Goal: Information Seeking & Learning: Learn about a topic

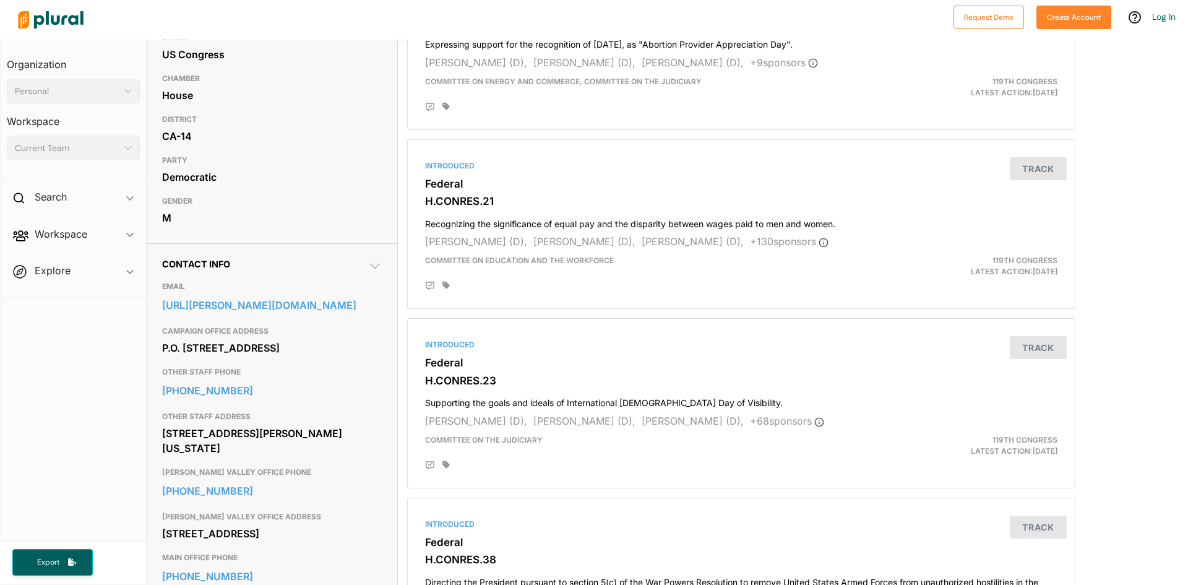
scroll to position [186, 0]
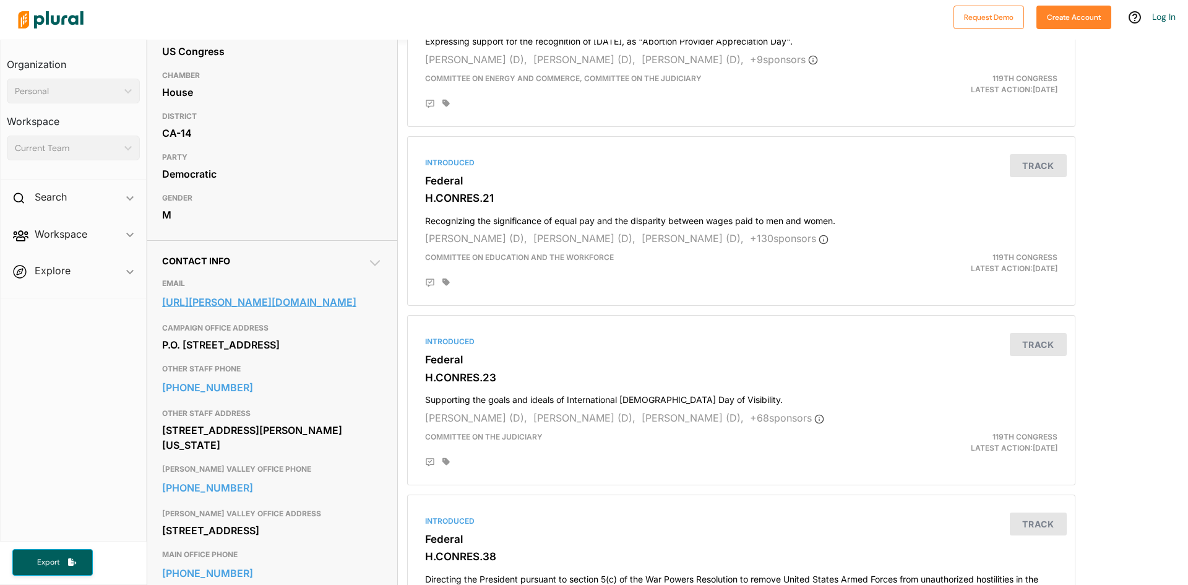
click at [240, 311] on link "[URL][PERSON_NAME][DOMAIN_NAME]" at bounding box center [272, 302] width 220 height 19
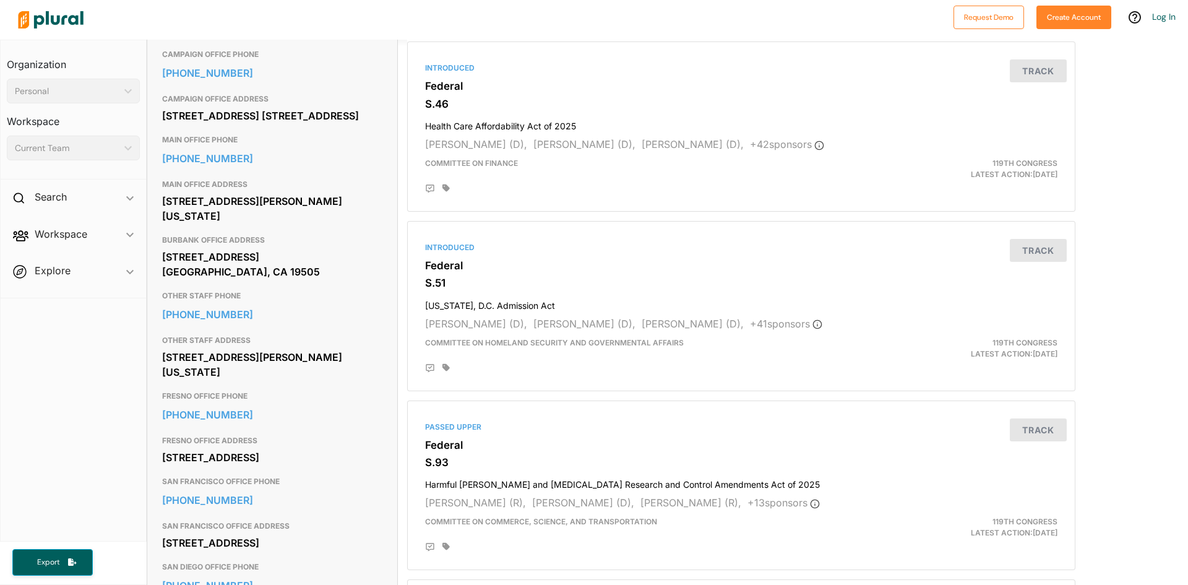
scroll to position [495, 0]
